Goal: Information Seeking & Learning: Learn about a topic

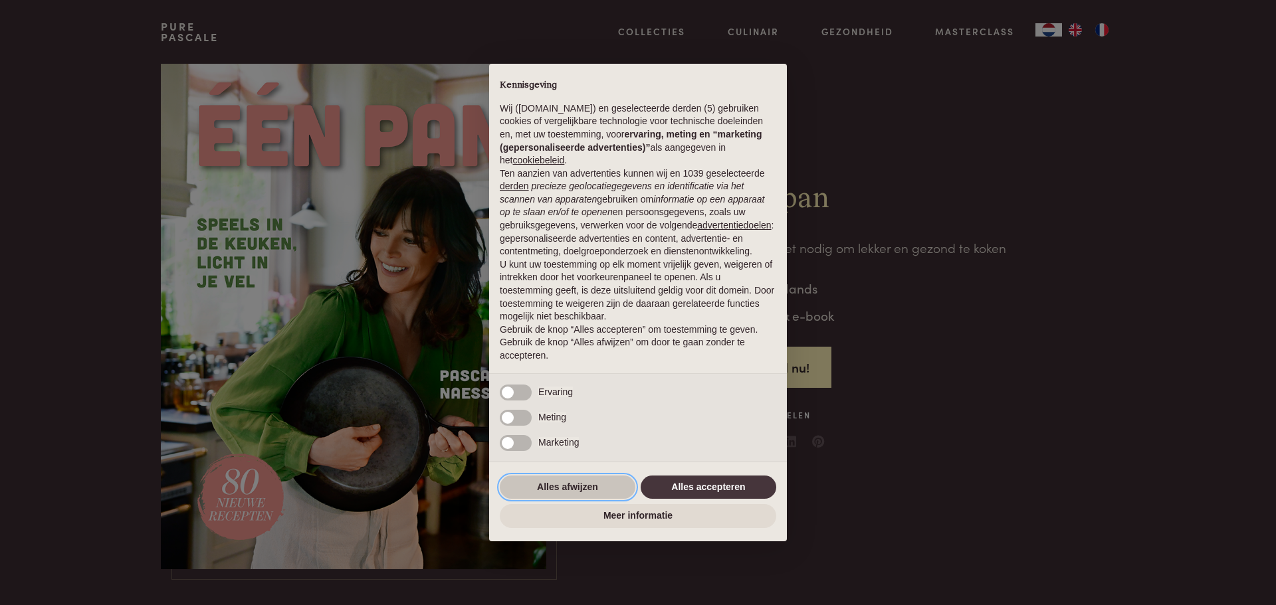
click at [589, 483] on button "Alles afwijzen" at bounding box center [568, 488] width 136 height 24
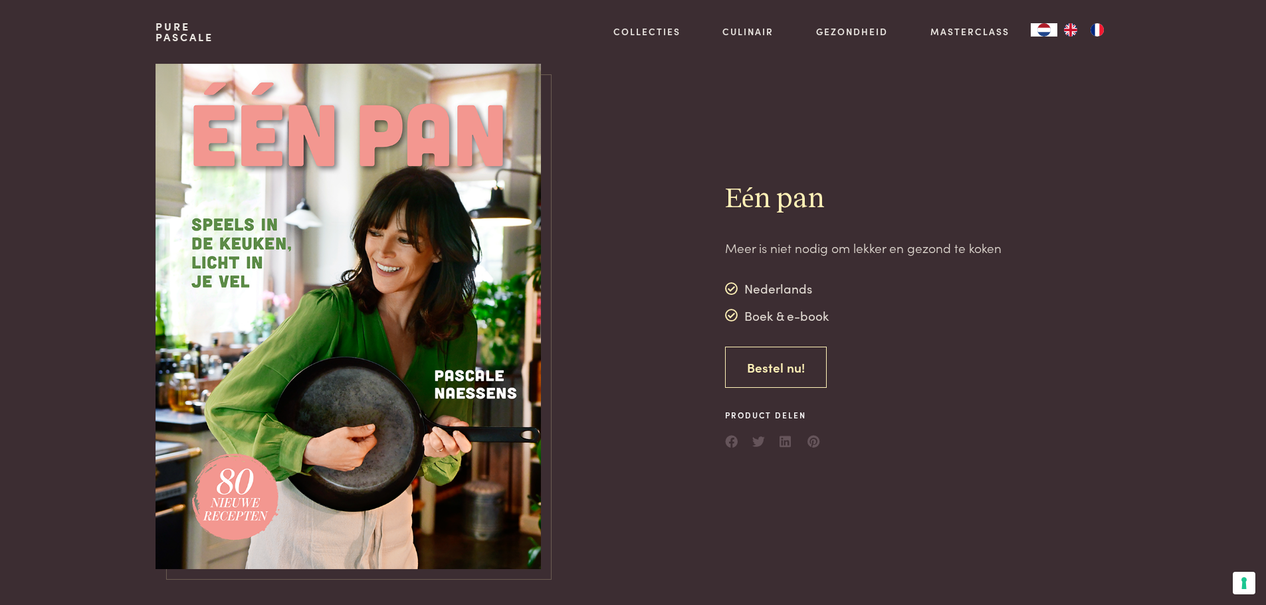
click at [765, 370] on link "Bestel nu!" at bounding box center [776, 368] width 102 height 42
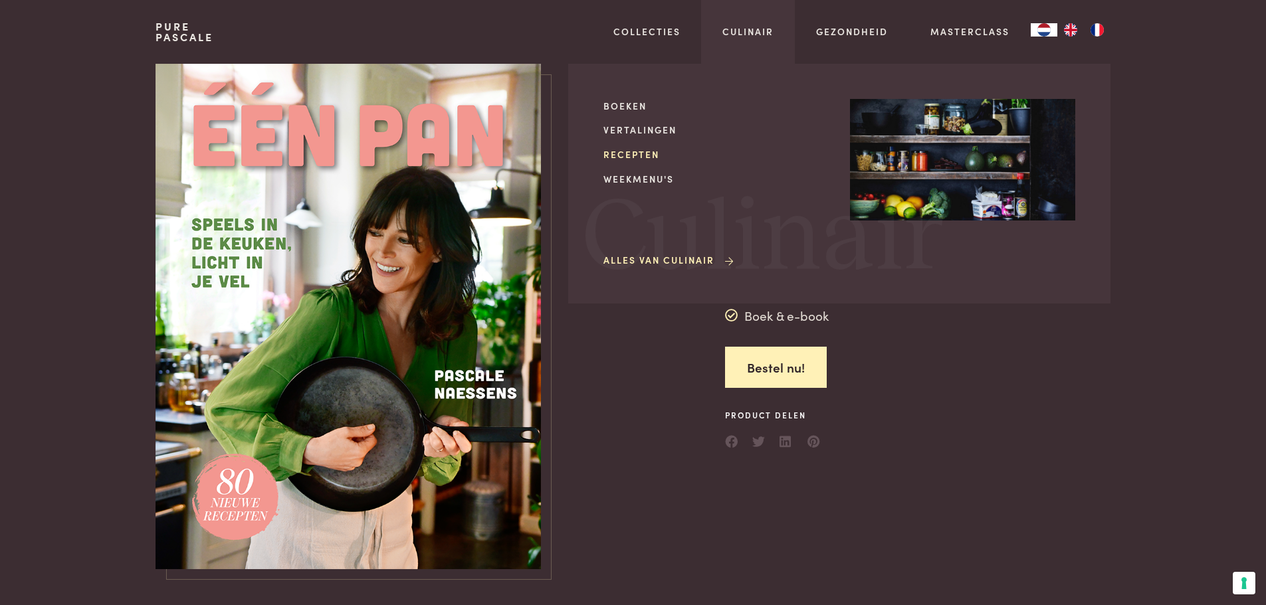
click at [654, 156] on link "Recepten" at bounding box center [715, 155] width 225 height 14
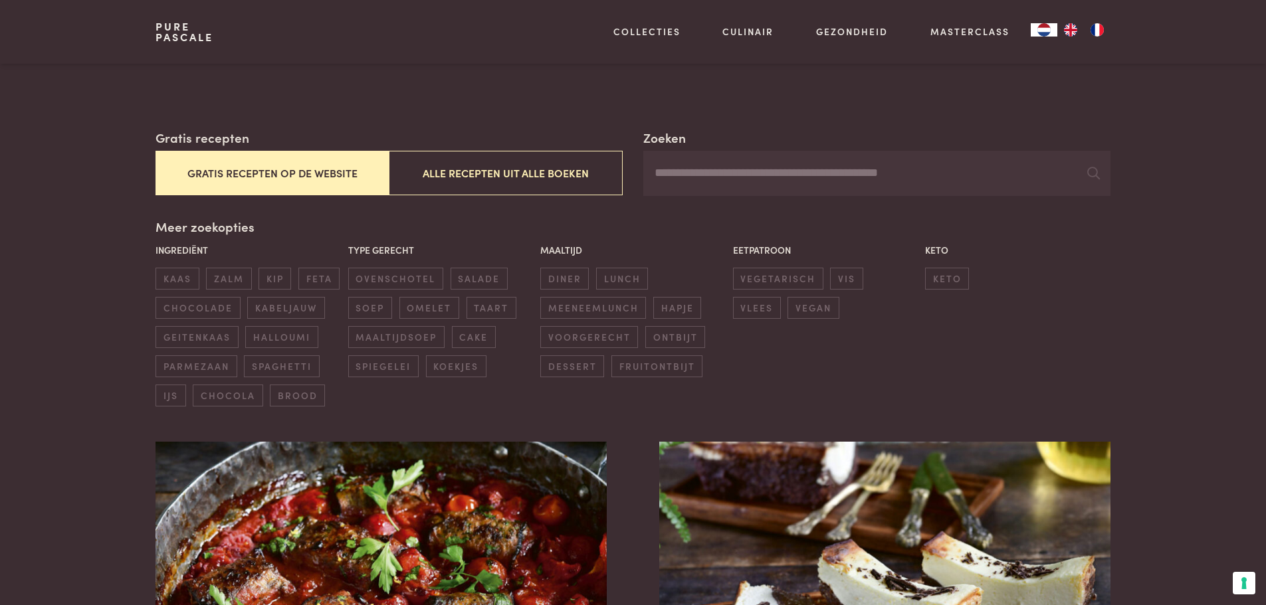
scroll to position [199, 0]
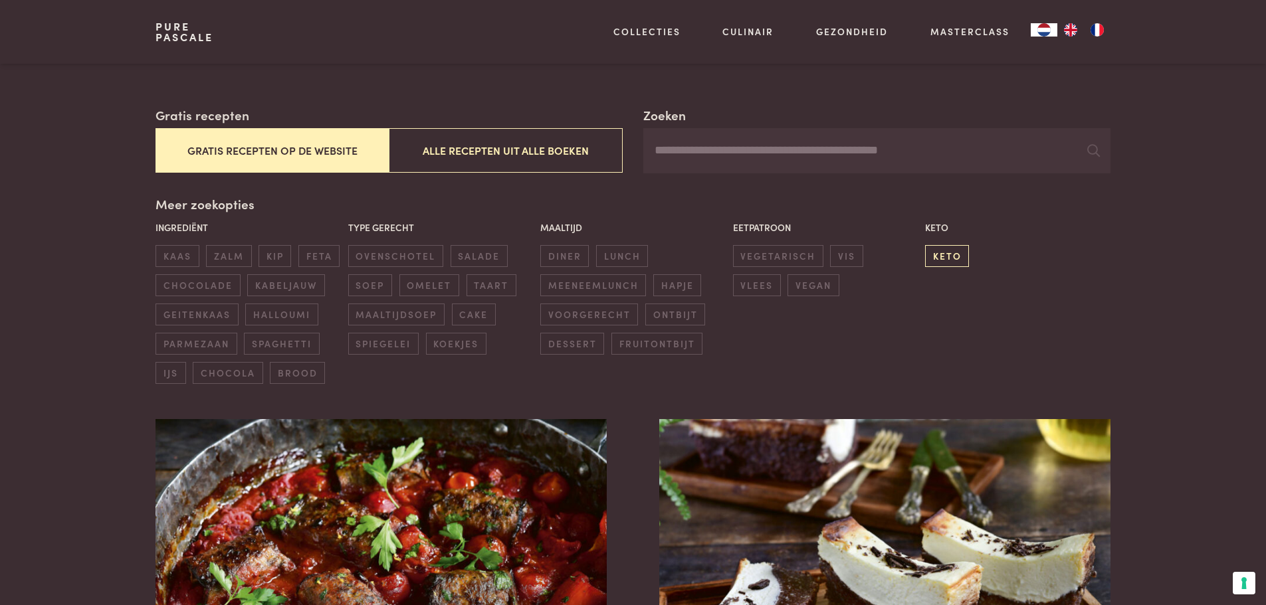
click at [946, 255] on span "keto" at bounding box center [947, 256] width 44 height 22
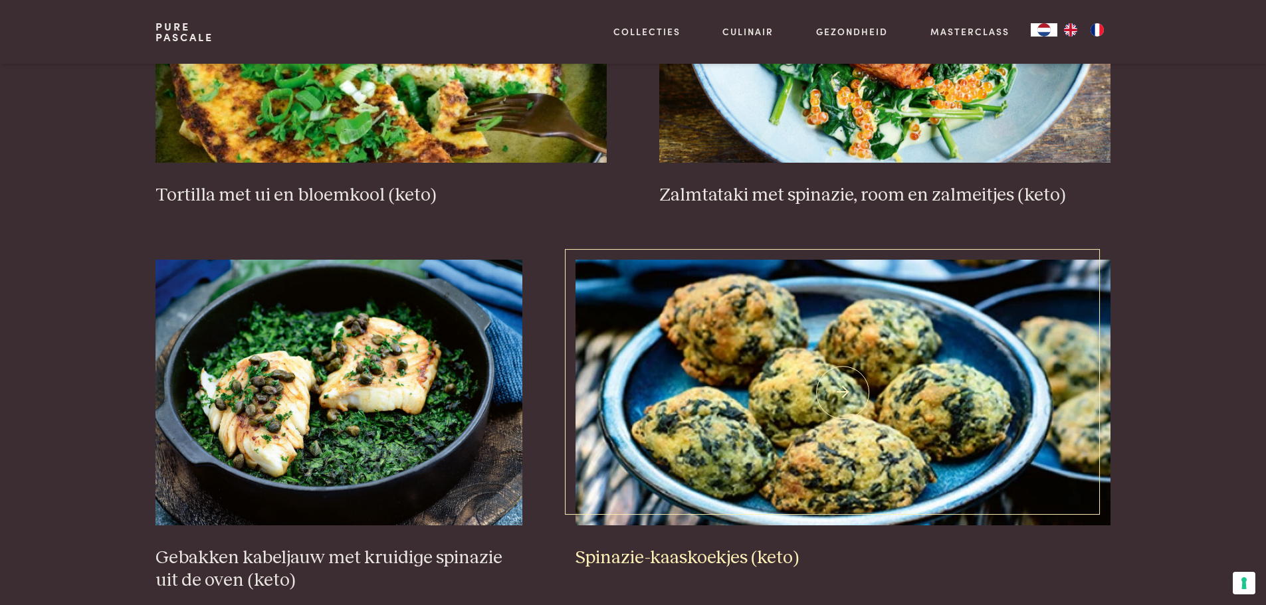
scroll to position [1967, 0]
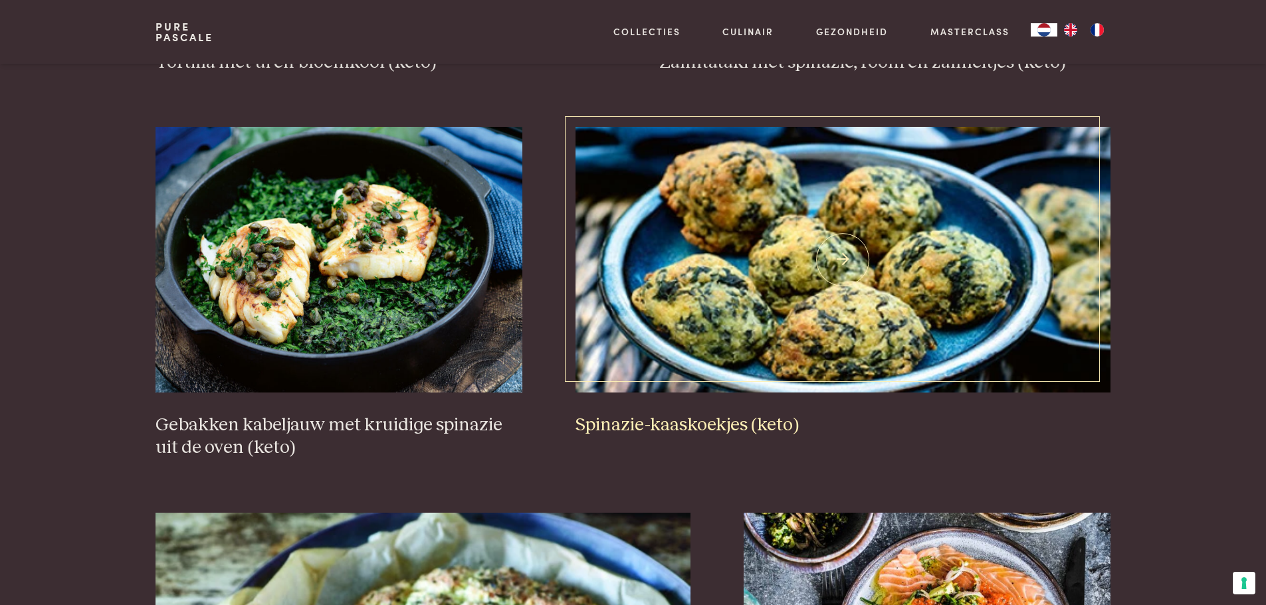
click at [853, 312] on img at bounding box center [843, 260] width 535 height 266
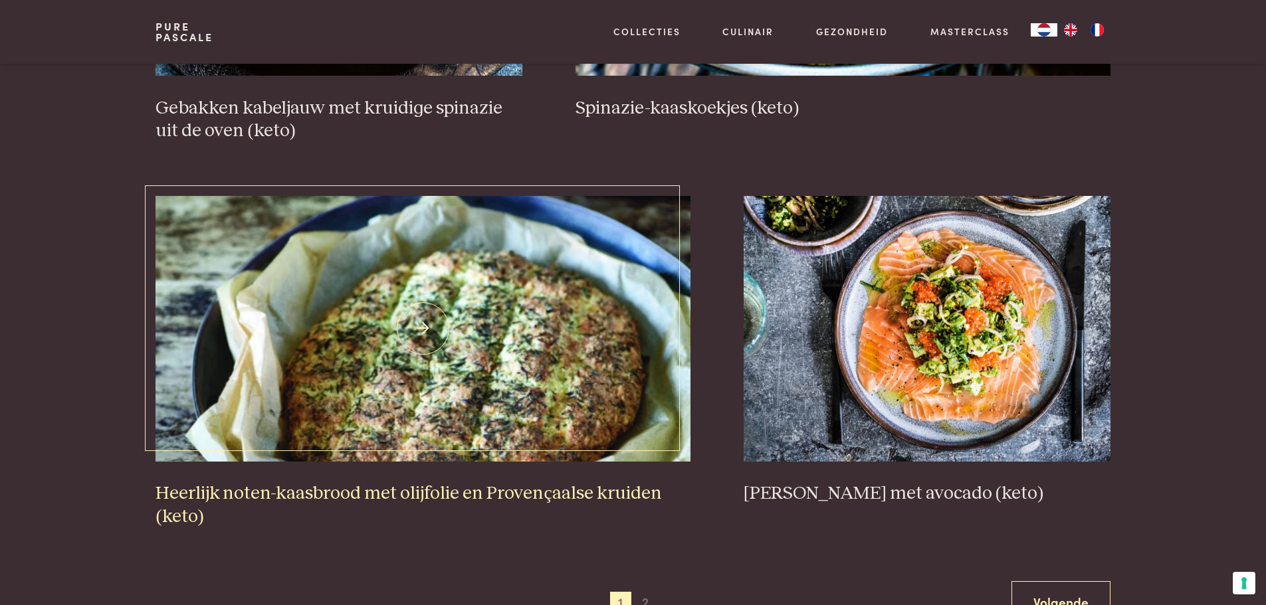
scroll to position [2365, 0]
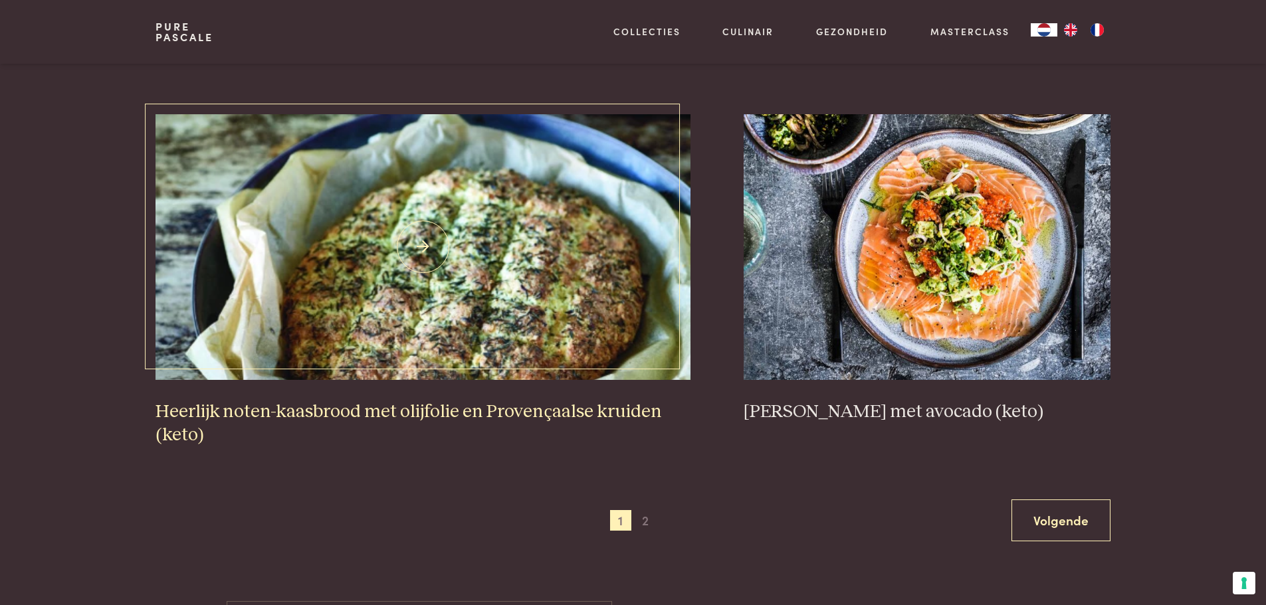
click at [596, 287] on img at bounding box center [423, 247] width 535 height 266
click at [648, 530] on span "2" at bounding box center [645, 520] width 21 height 21
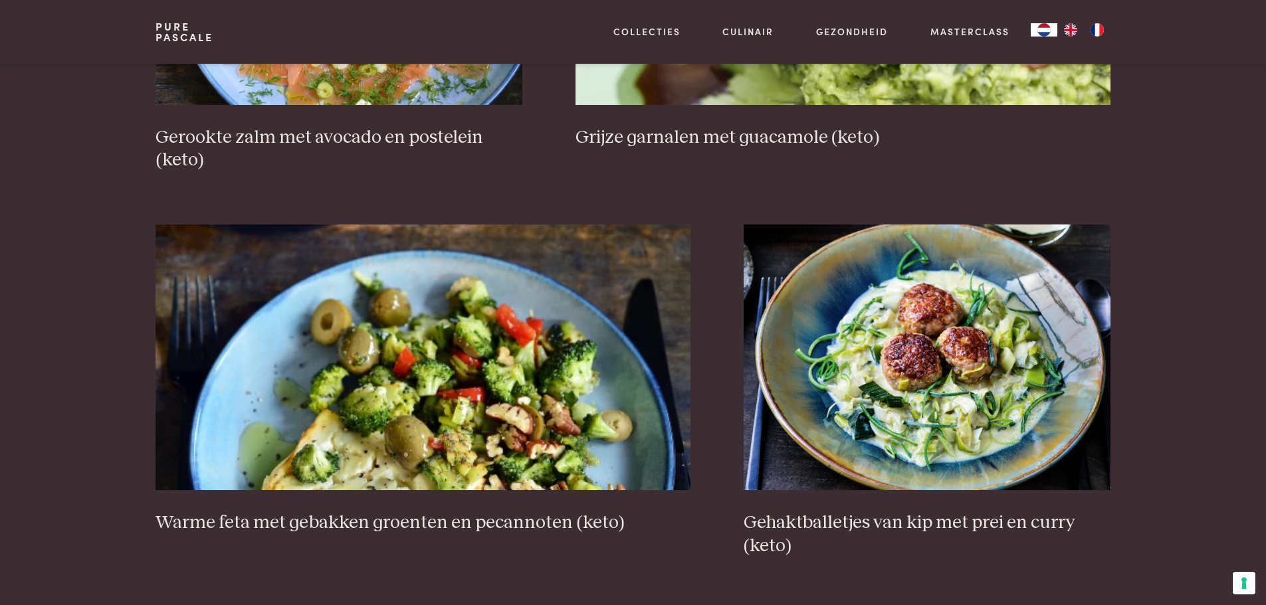
scroll to position [1169, 0]
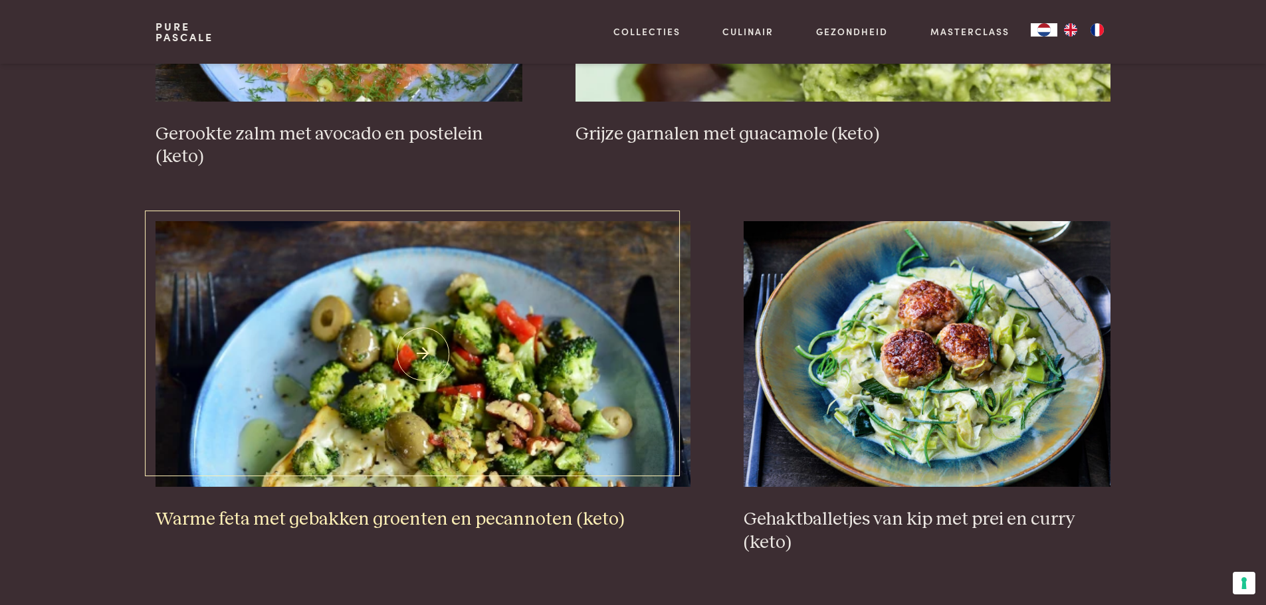
click at [460, 374] on img at bounding box center [423, 354] width 535 height 266
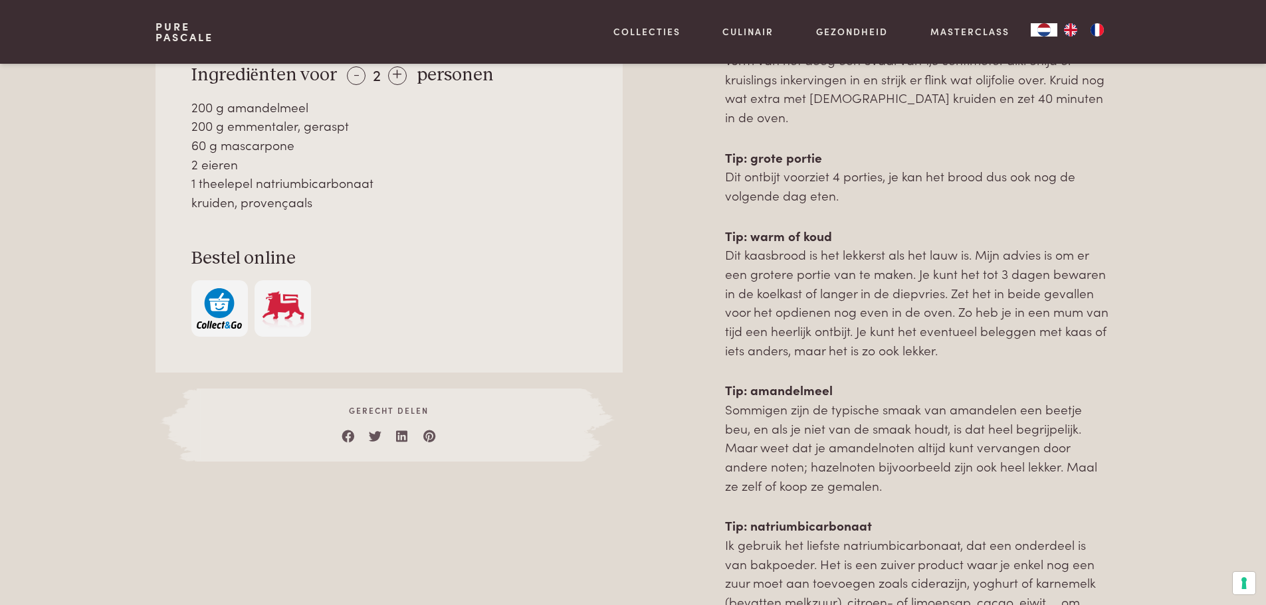
scroll to position [598, 0]
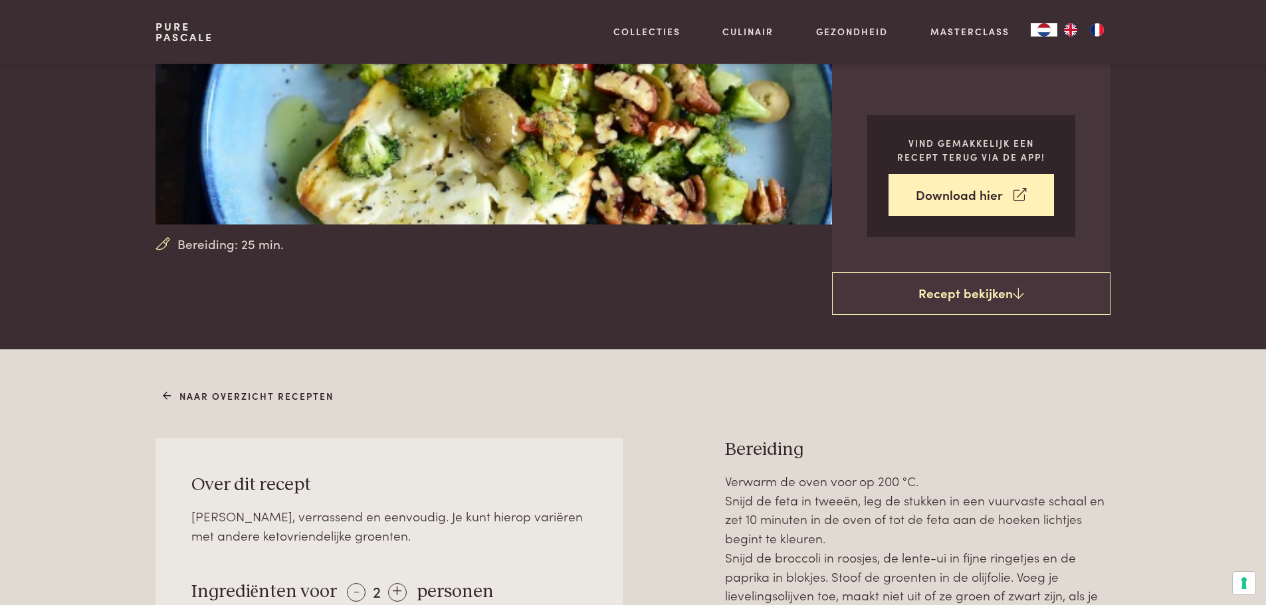
scroll to position [465, 0]
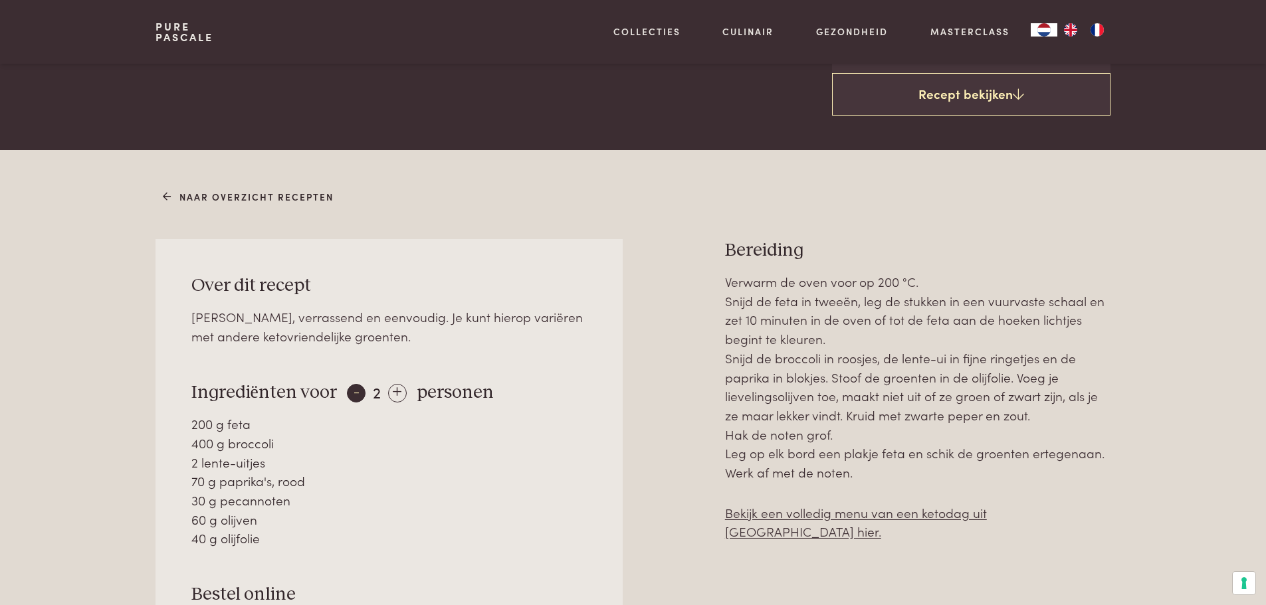
click at [350, 393] on div "-" at bounding box center [356, 393] width 19 height 19
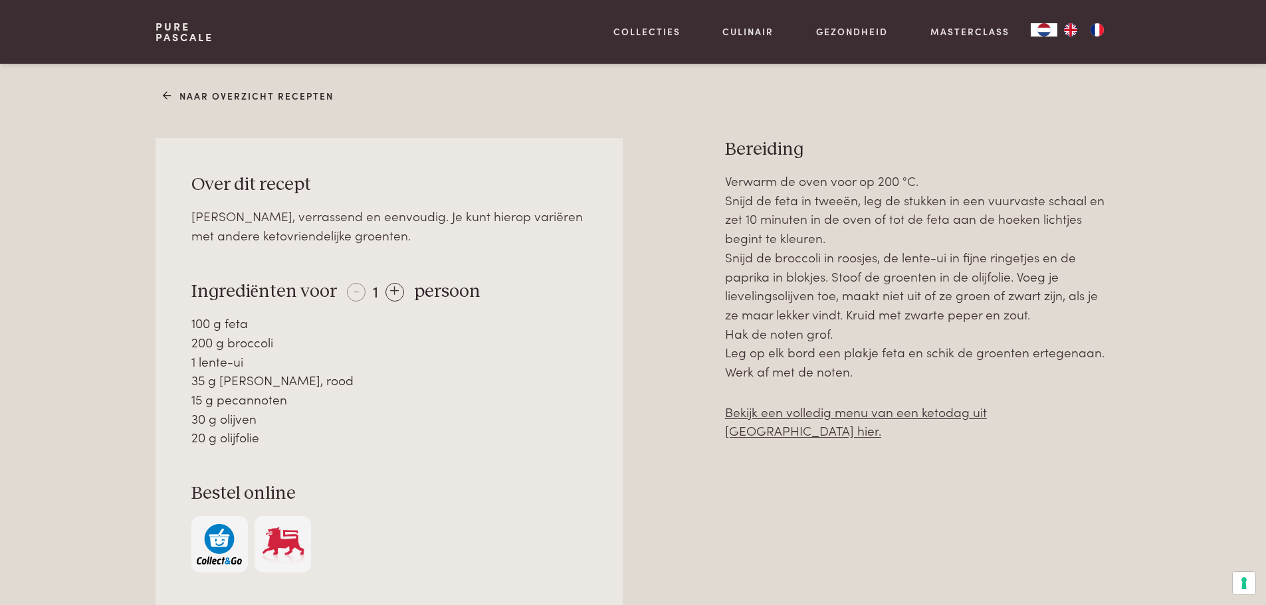
scroll to position [598, 0]
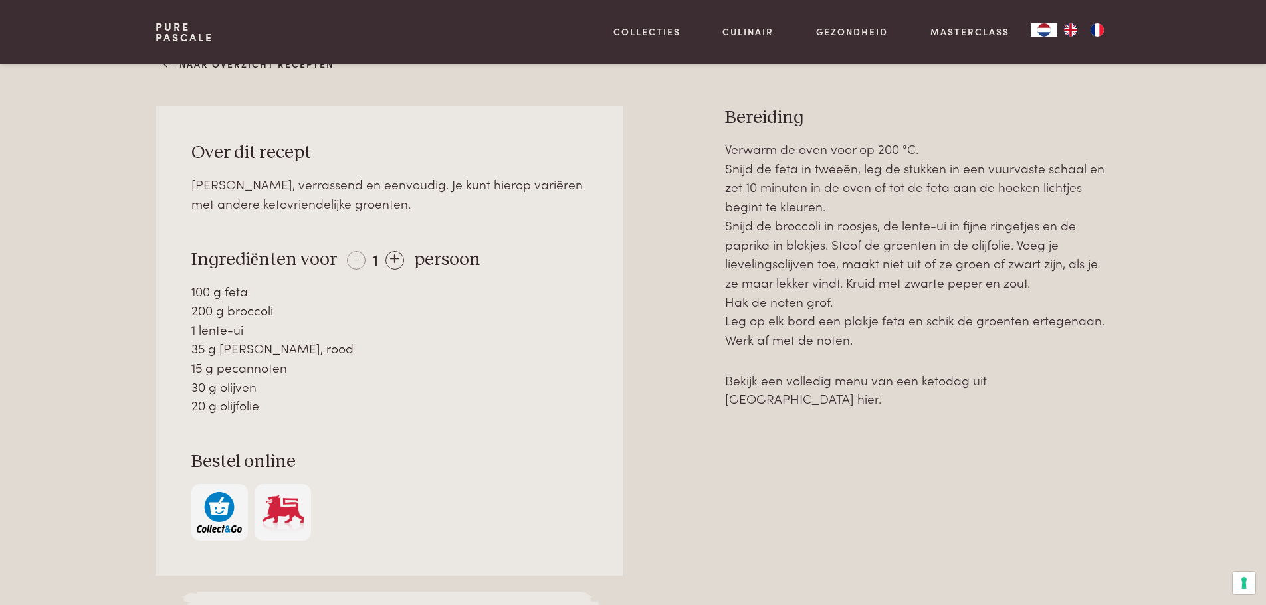
click at [839, 381] on link "Bekijk een volledig menu van een ketodag uit Ketokuur hier." at bounding box center [856, 389] width 262 height 37
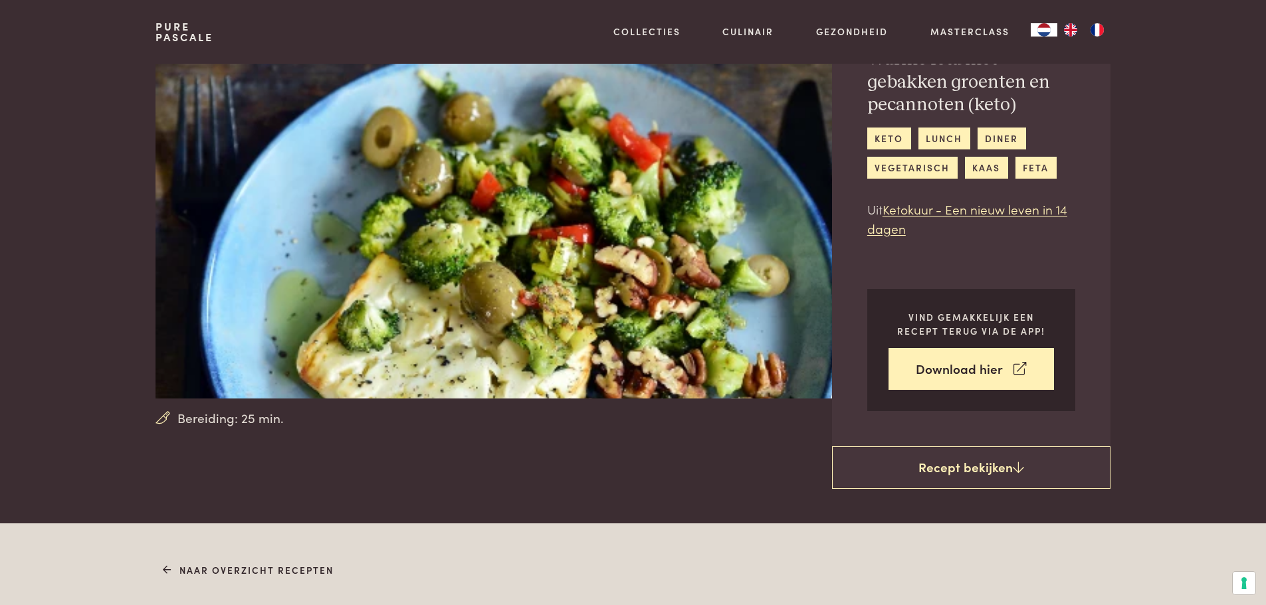
scroll to position [0, 0]
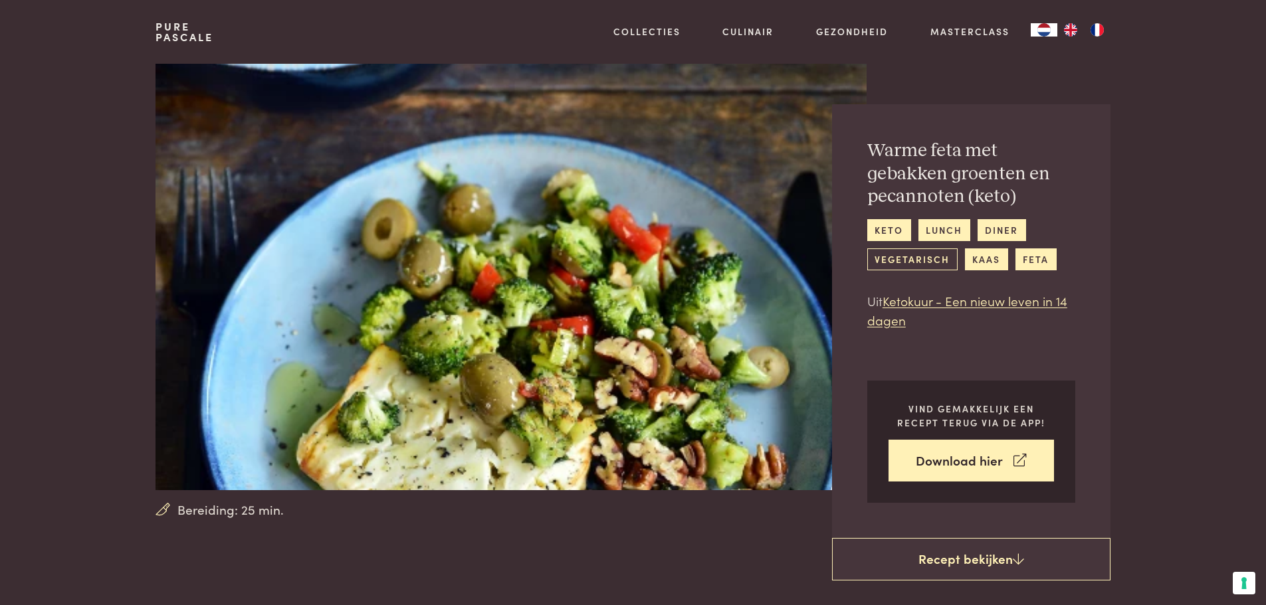
click at [901, 256] on link "vegetarisch" at bounding box center [912, 260] width 90 height 22
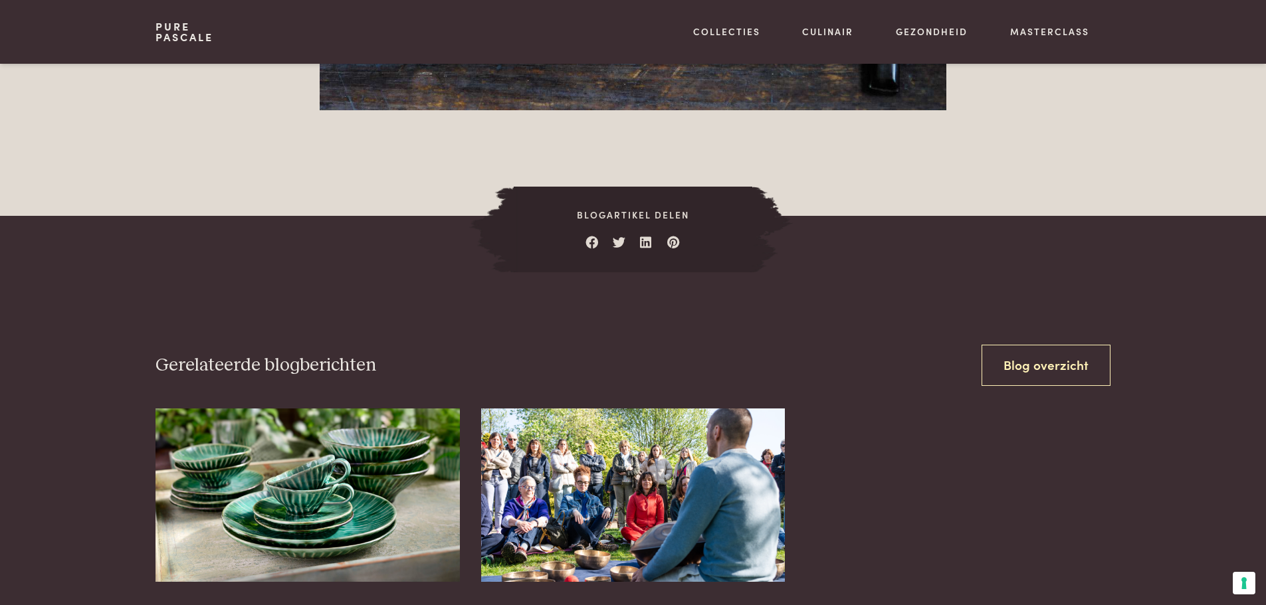
scroll to position [5051, 0]
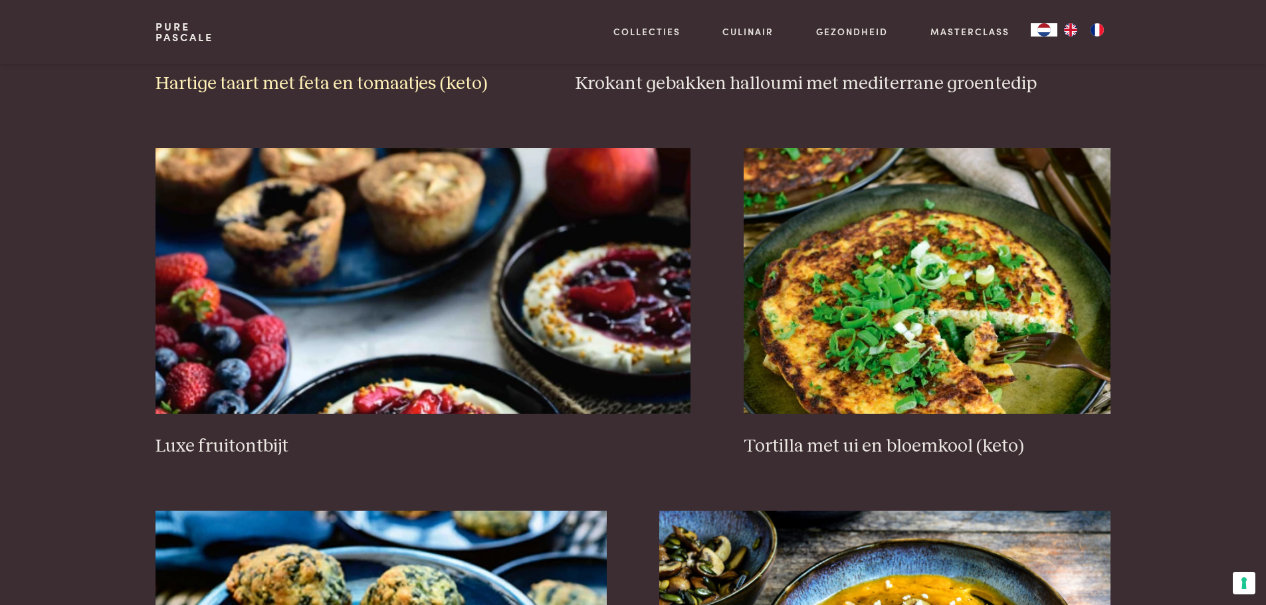
scroll to position [1396, 0]
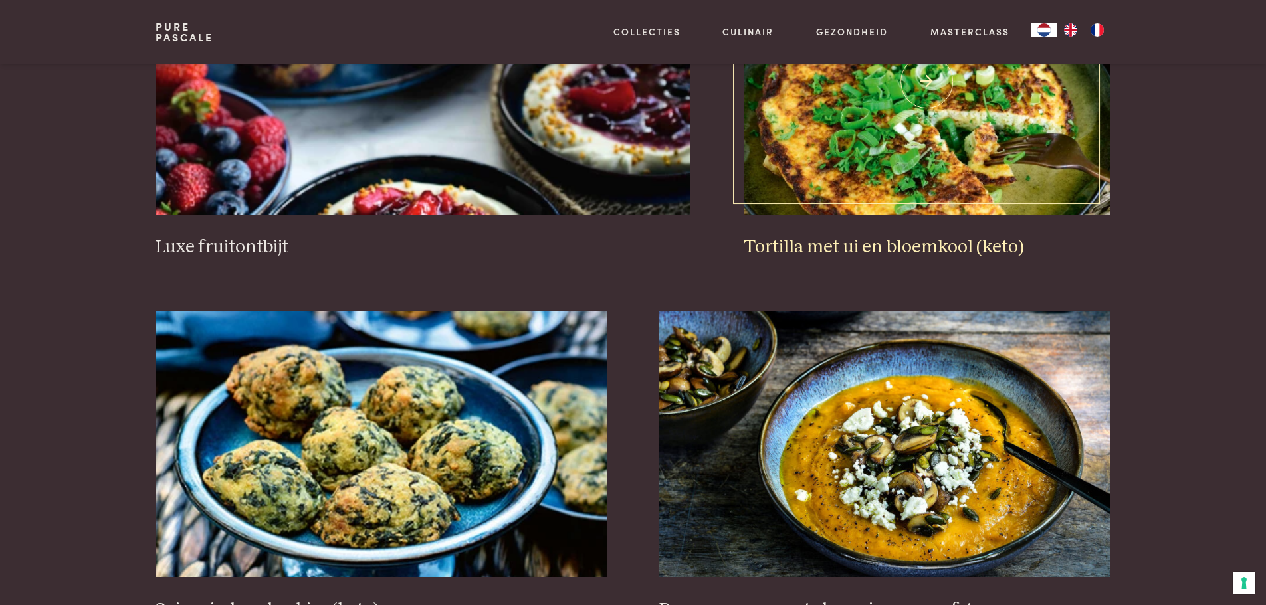
click at [889, 148] on img at bounding box center [927, 82] width 367 height 266
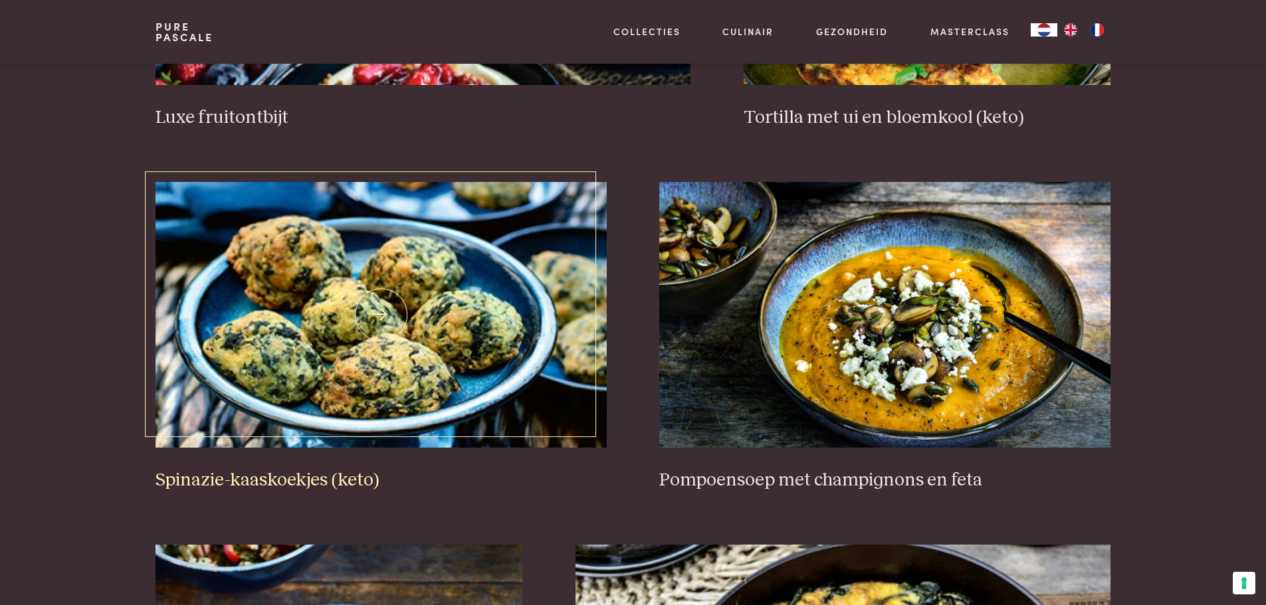
scroll to position [1529, 0]
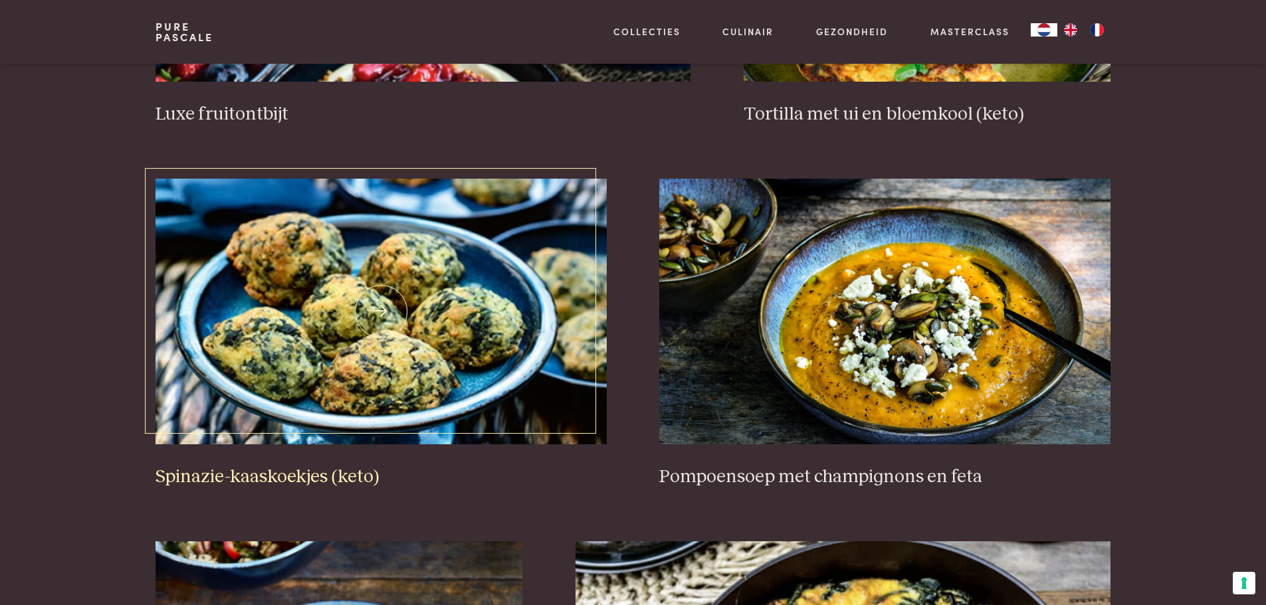
click at [354, 422] on img at bounding box center [381, 312] width 451 height 266
click at [379, 377] on img at bounding box center [381, 312] width 451 height 266
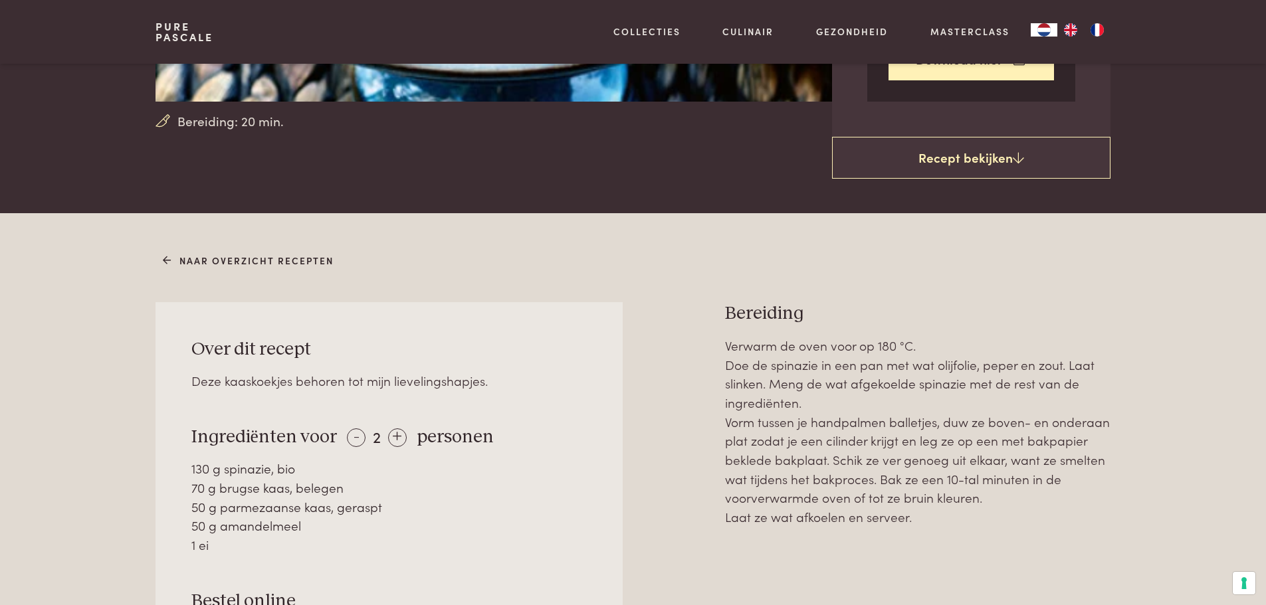
scroll to position [465, 0]
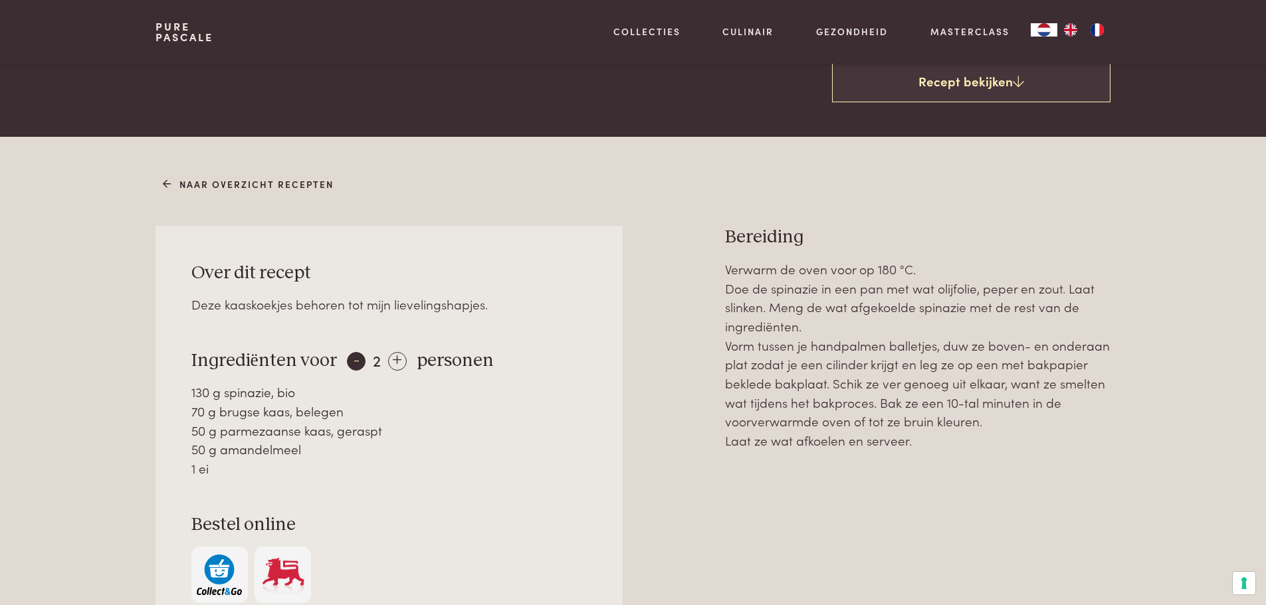
click at [350, 361] on div "-" at bounding box center [356, 361] width 19 height 19
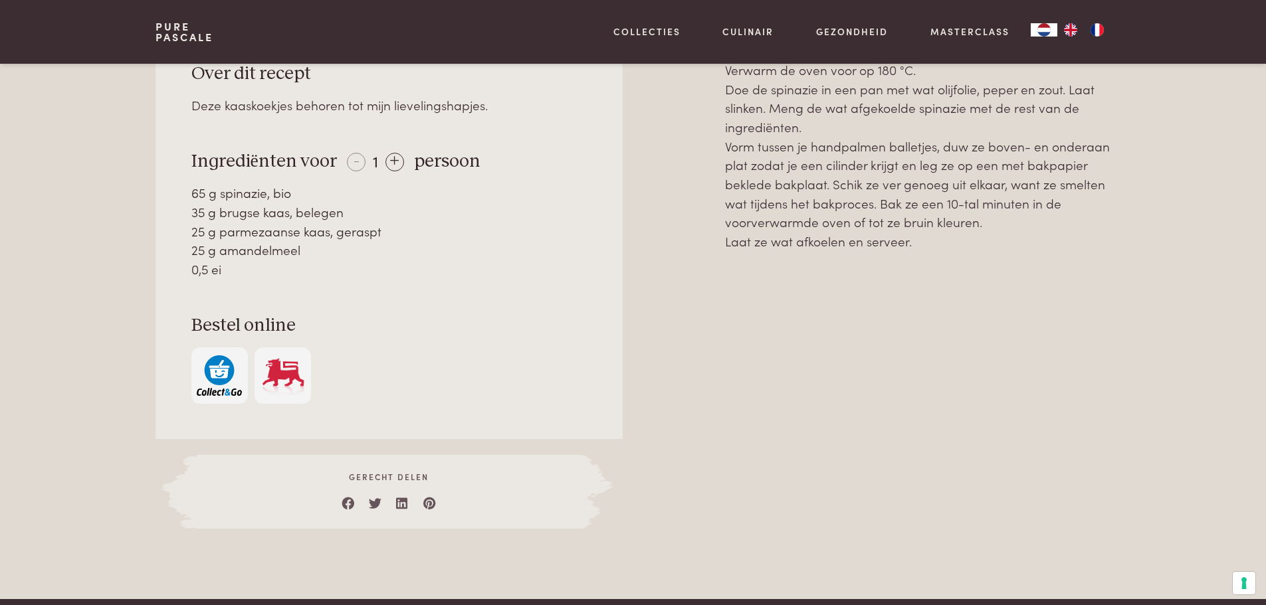
click at [218, 374] on img "button" at bounding box center [219, 376] width 45 height 41
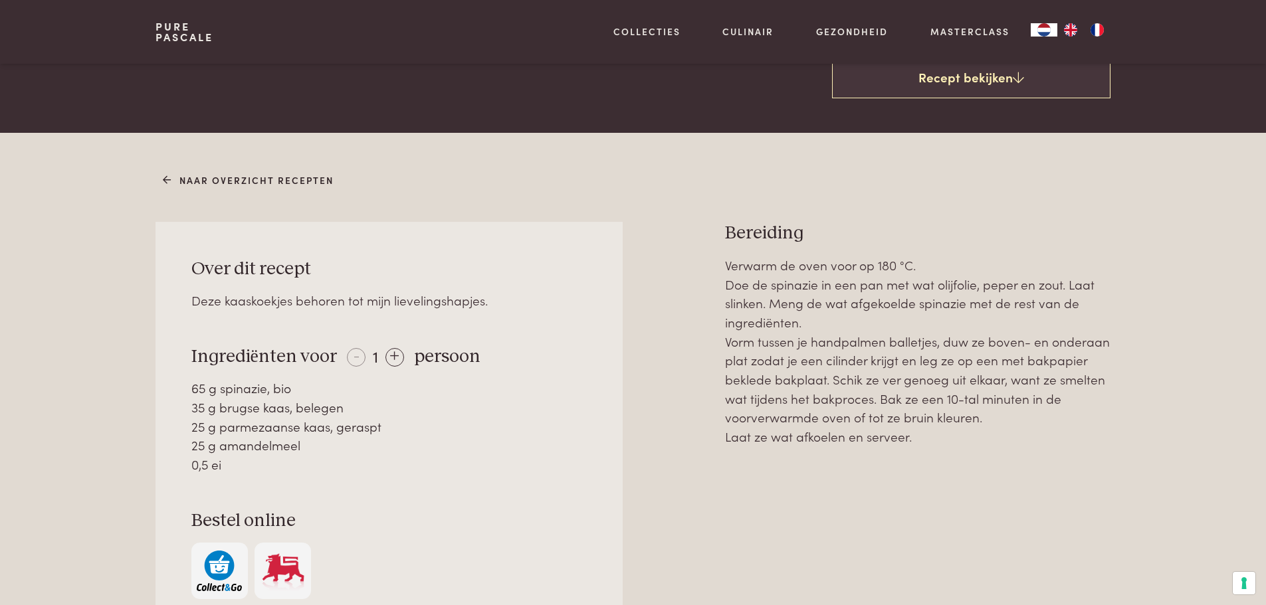
scroll to position [465, 0]
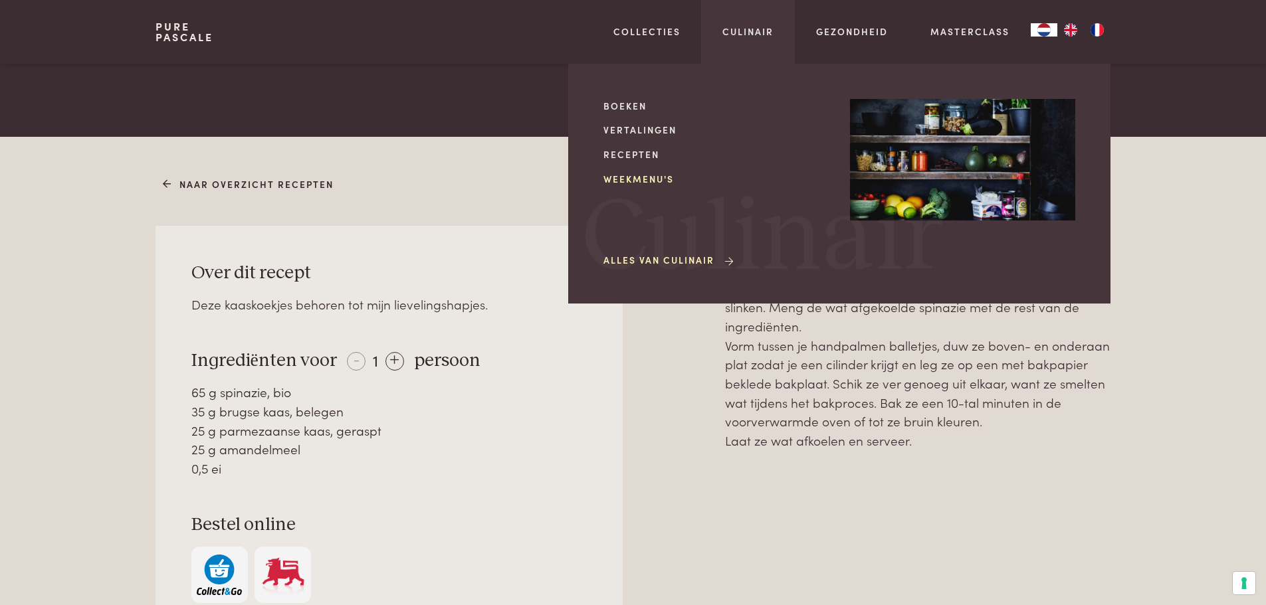
click at [654, 179] on link "Weekmenu's" at bounding box center [715, 179] width 225 height 14
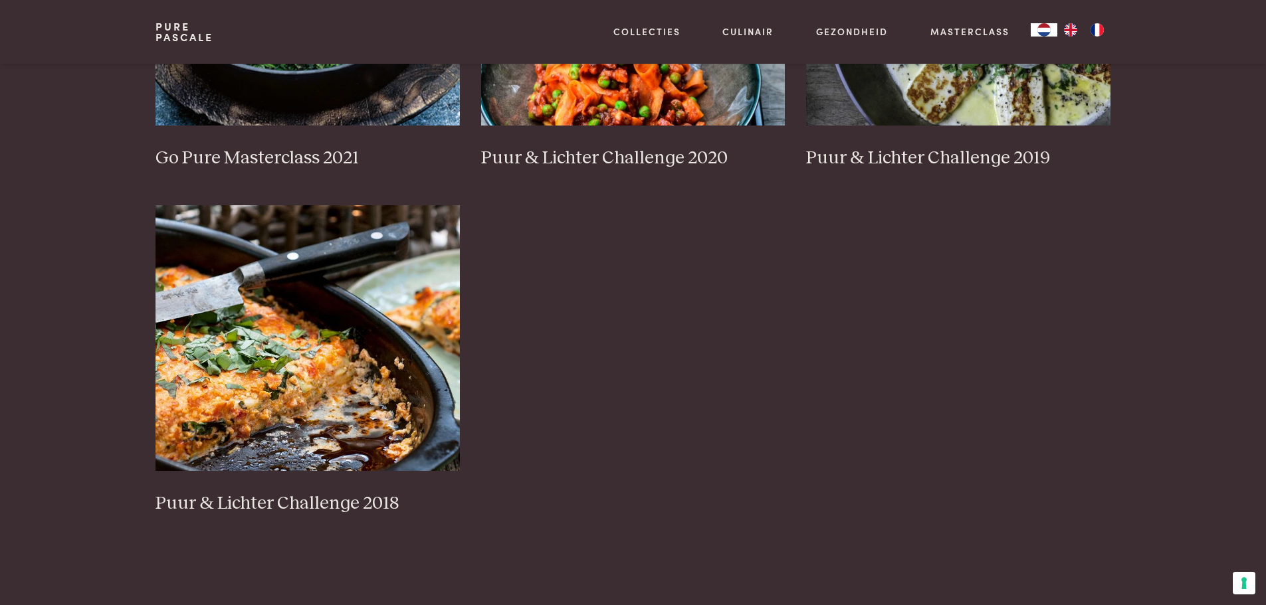
scroll to position [1196, 0]
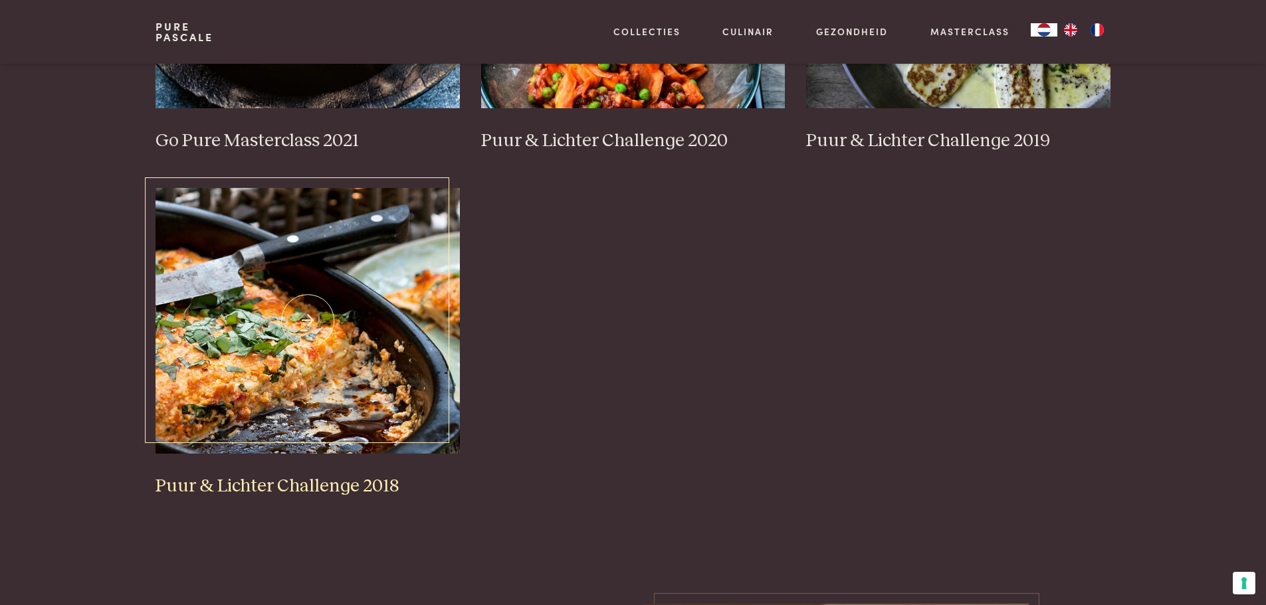
click at [315, 366] on img at bounding box center [308, 321] width 304 height 266
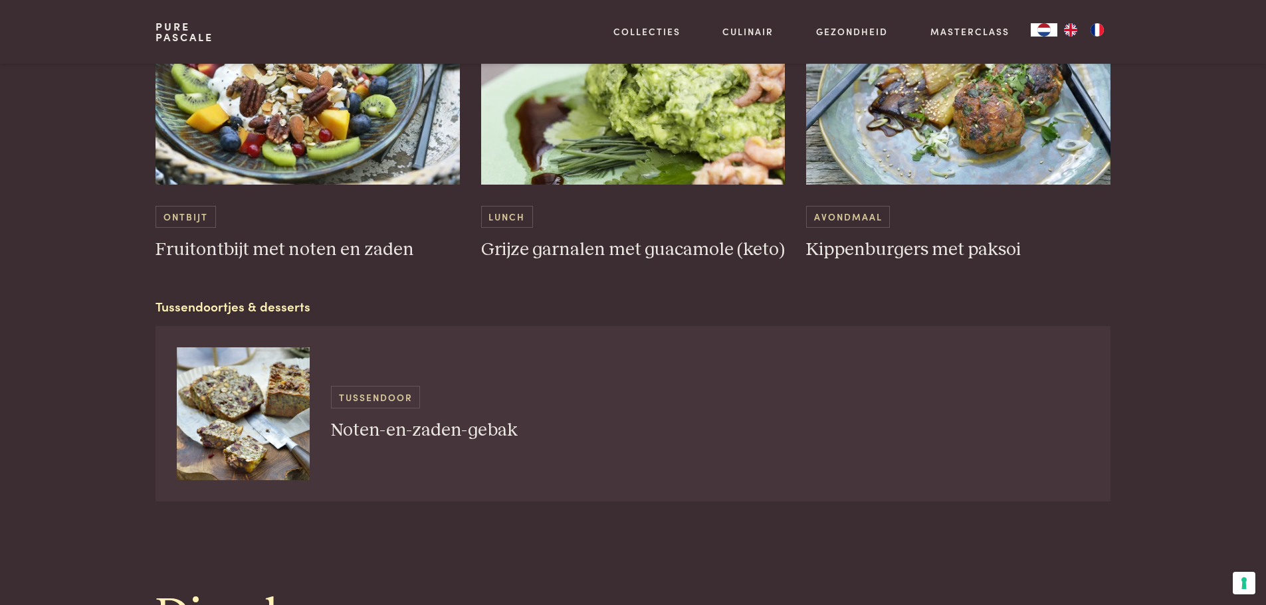
scroll to position [930, 0]
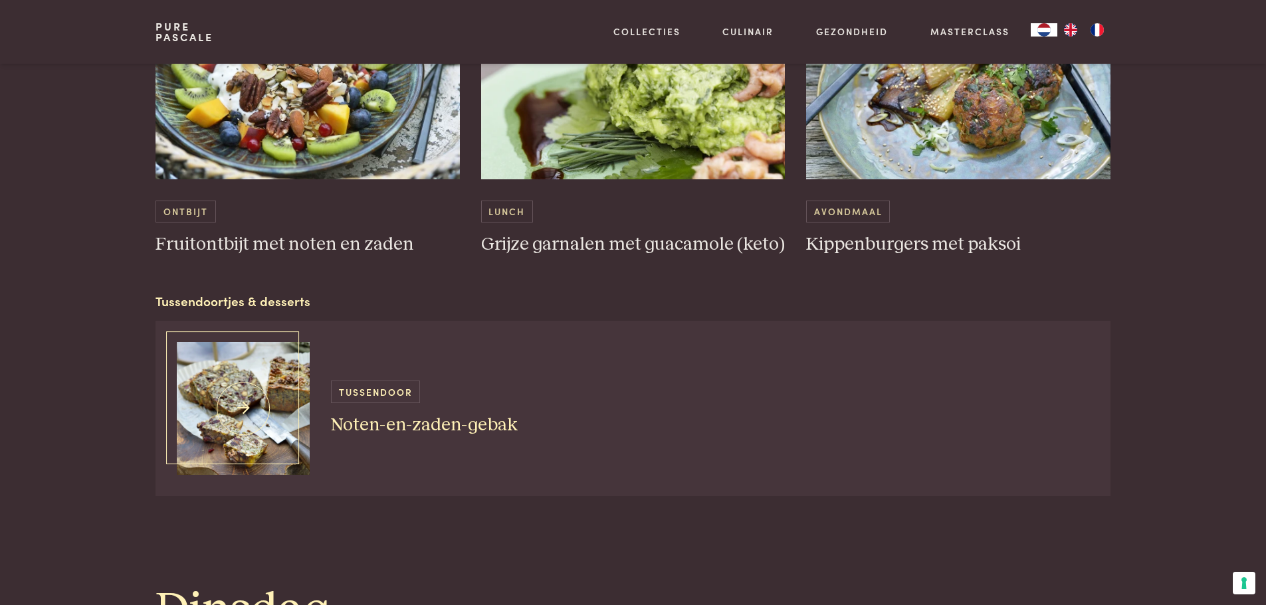
click at [249, 392] on img at bounding box center [243, 408] width 133 height 133
click at [958, 31] on link "Masterclass" at bounding box center [969, 32] width 79 height 14
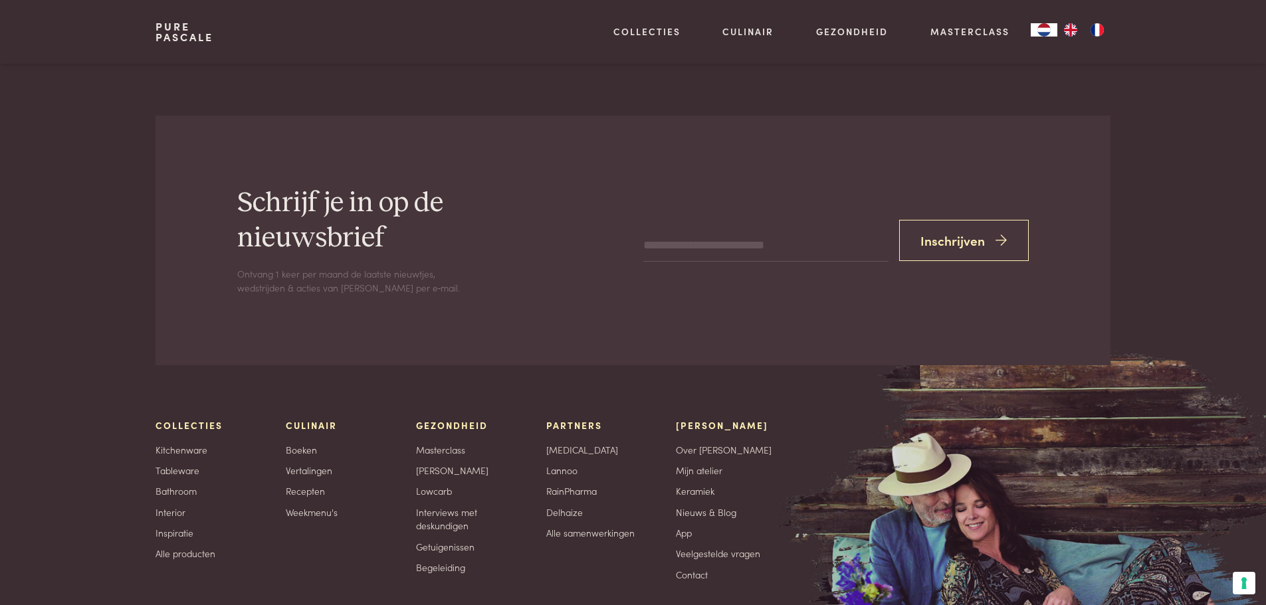
scroll to position [4519, 0]
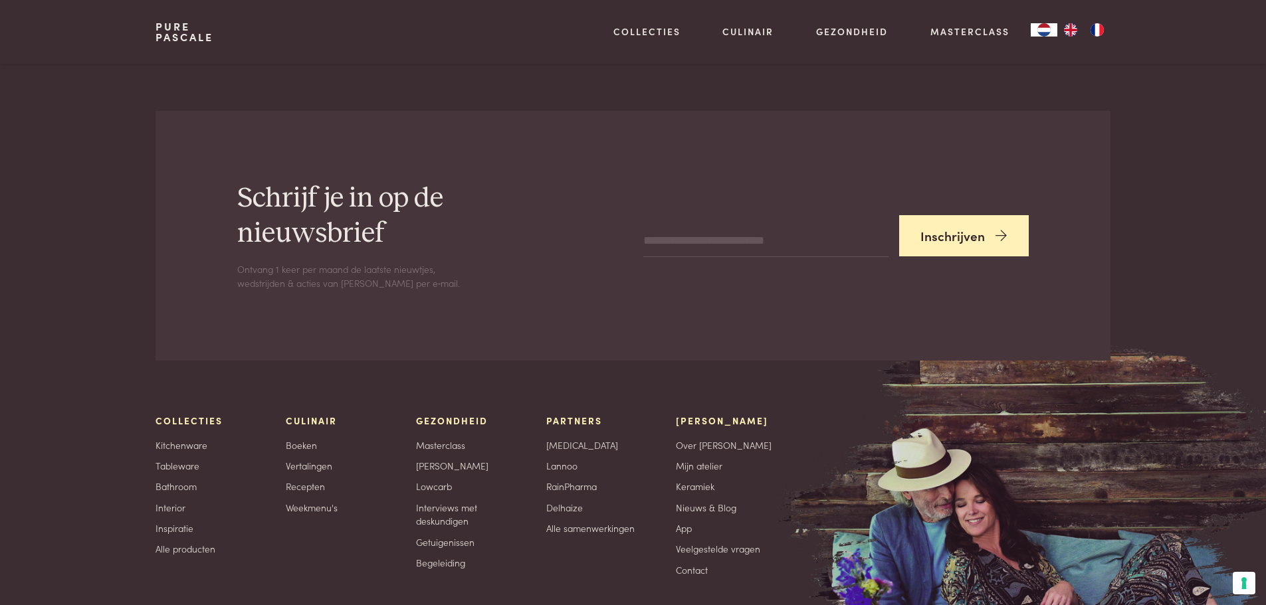
click at [967, 215] on button "Inschrijven" at bounding box center [964, 236] width 130 height 42
click at [648, 216] on input "email" at bounding box center [765, 232] width 245 height 32
type input "**********"
click at [961, 215] on button "Inschrijven" at bounding box center [964, 236] width 130 height 42
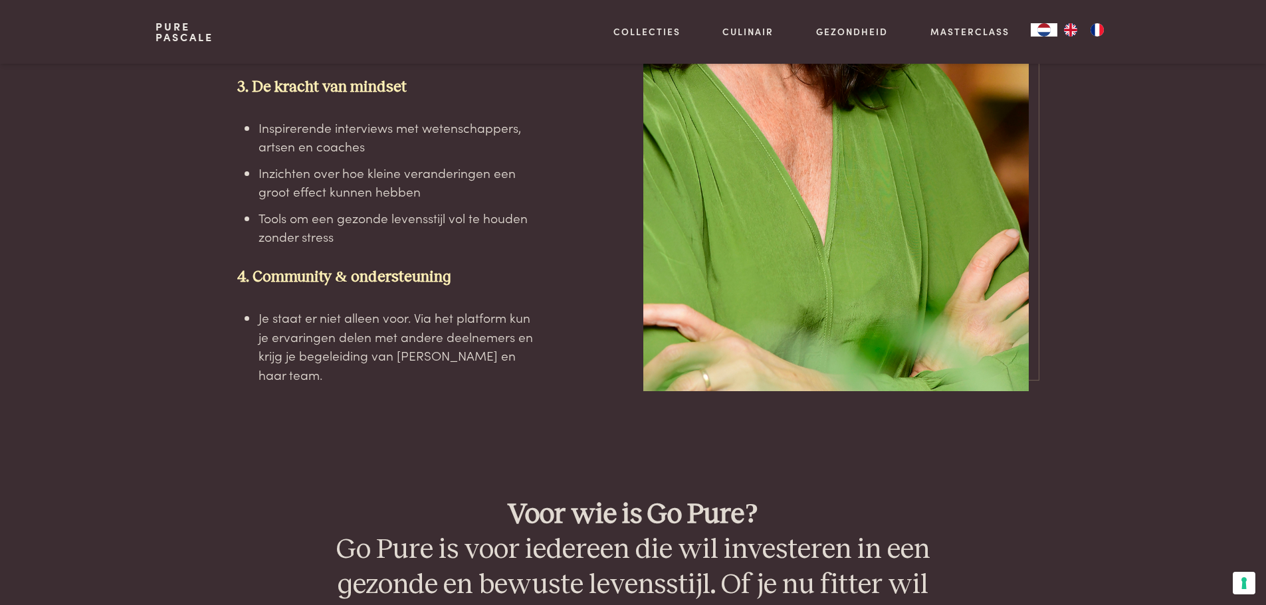
scroll to position [2813, 0]
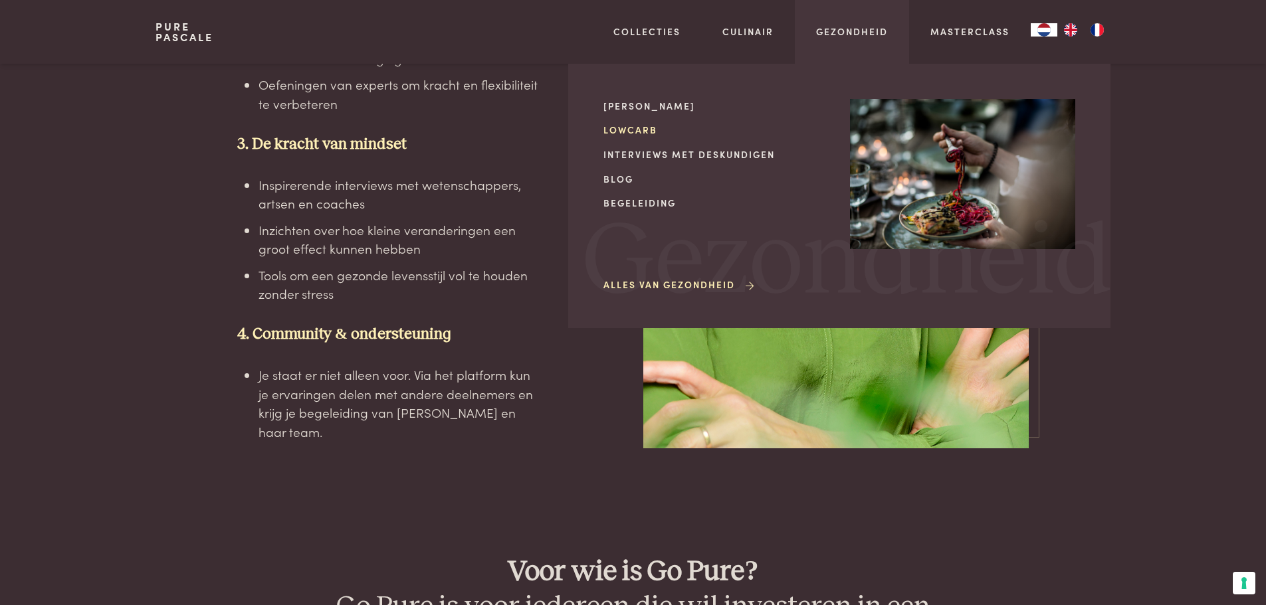
click at [630, 127] on link "Lowcarb" at bounding box center [715, 130] width 225 height 14
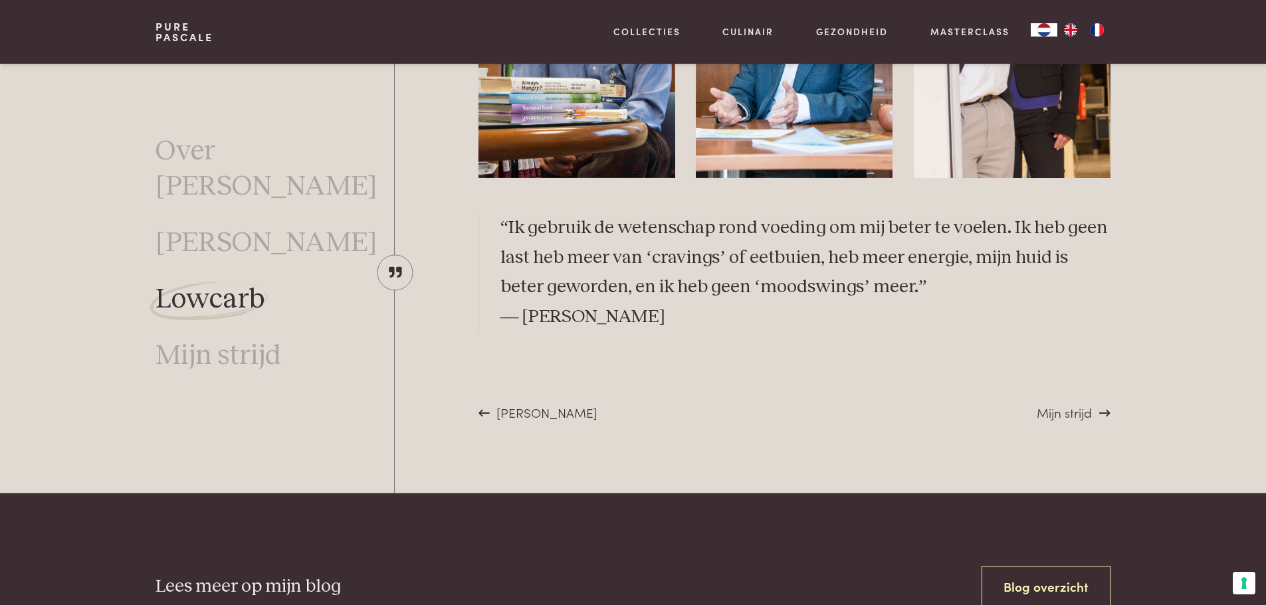
scroll to position [3817, 0]
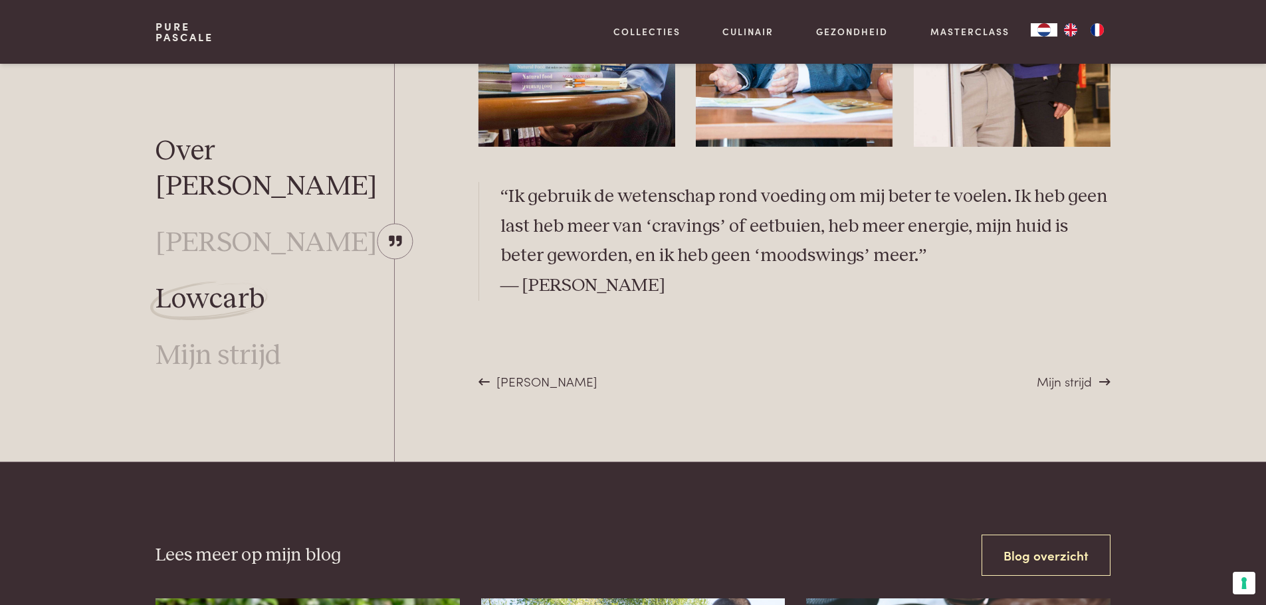
click at [296, 146] on link "Over [PERSON_NAME]" at bounding box center [275, 169] width 239 height 70
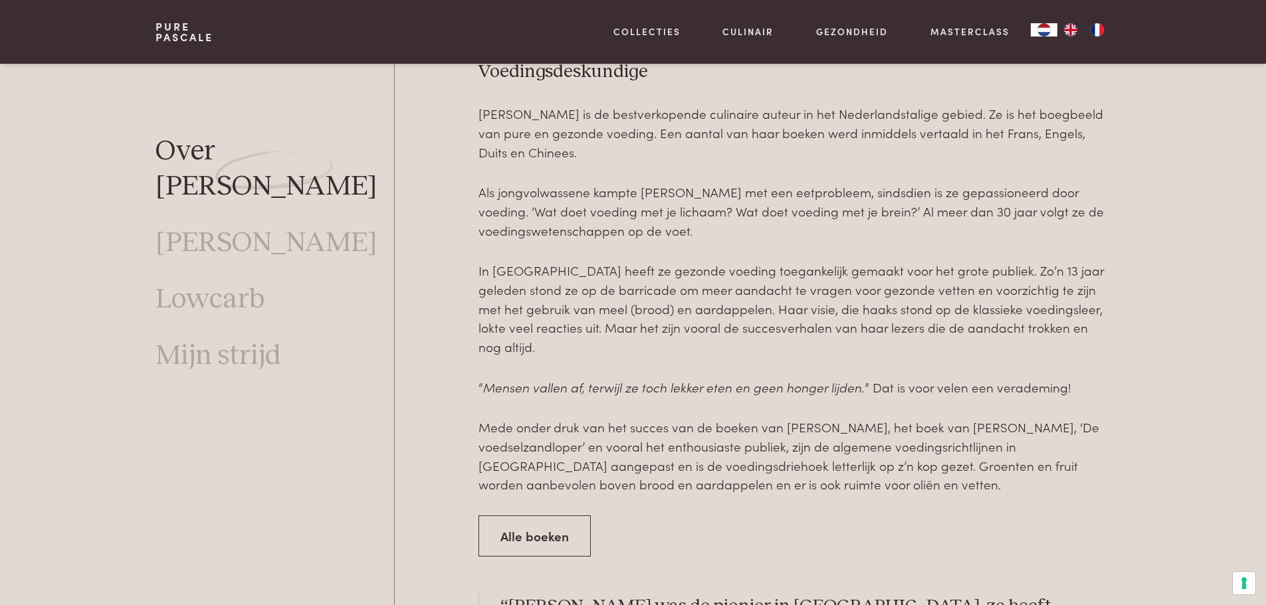
scroll to position [561, 0]
